Goal: Task Accomplishment & Management: Manage account settings

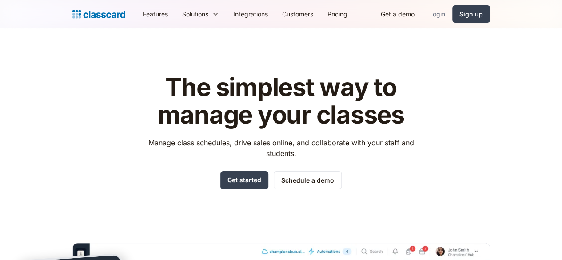
click at [452, 17] on link "Login" at bounding box center [437, 14] width 30 height 20
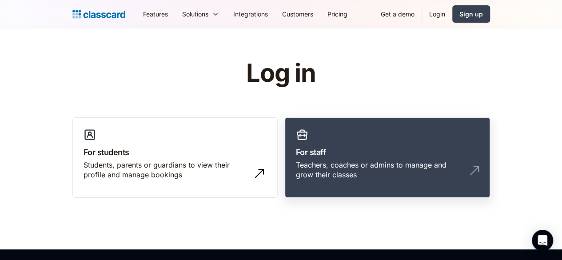
click at [338, 157] on h3 "For staff" at bounding box center [387, 152] width 183 height 12
